Goal: Check status

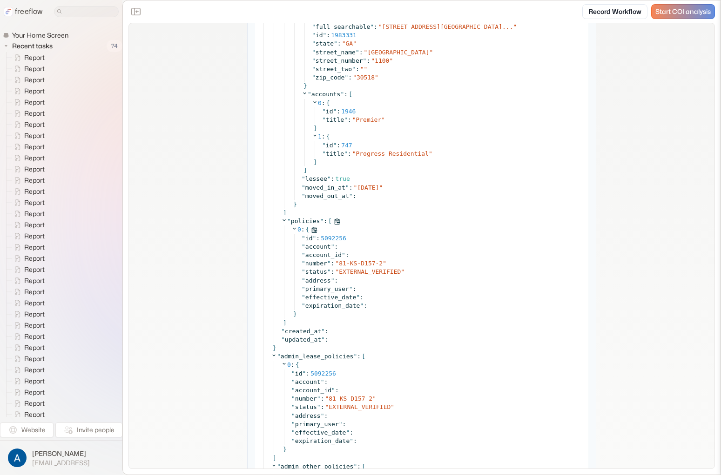
scroll to position [2707, 0]
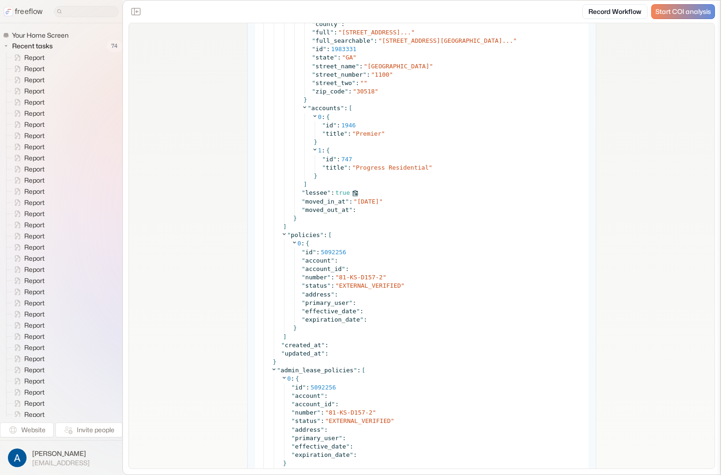
click at [342, 191] on span "true" at bounding box center [342, 192] width 14 height 7
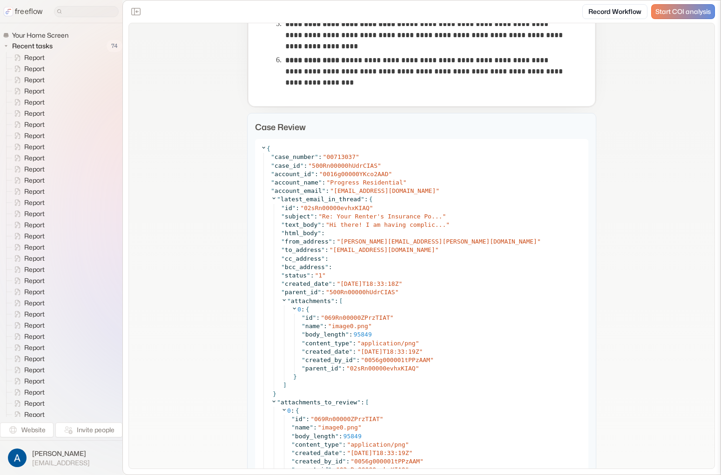
scroll to position [362, 0]
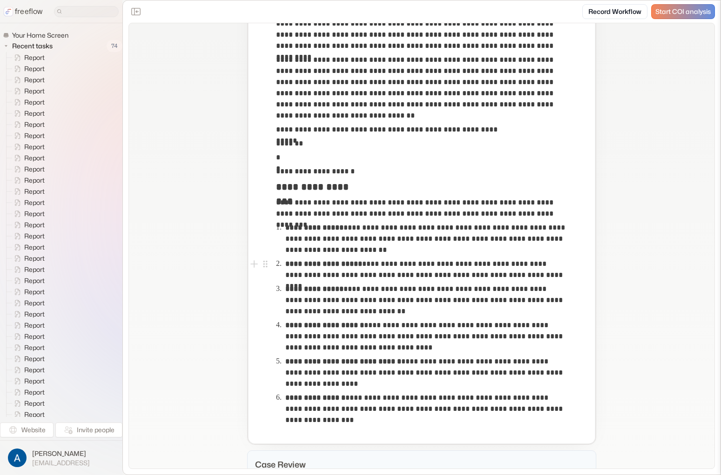
click at [365, 278] on p "**********" at bounding box center [425, 270] width 281 height 22
